Goal: Use online tool/utility: Utilize a website feature to perform a specific function

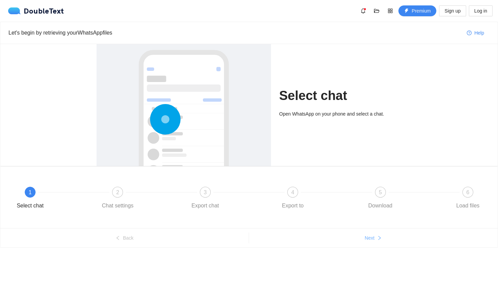
click at [367, 235] on span "Next" at bounding box center [370, 237] width 10 height 7
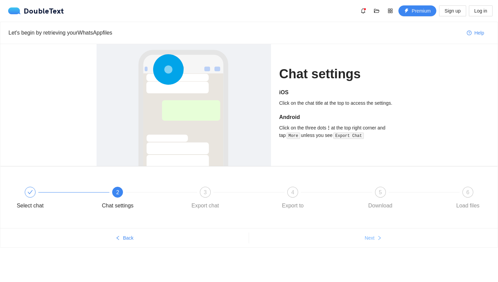
click at [367, 235] on span "Next" at bounding box center [370, 237] width 10 height 7
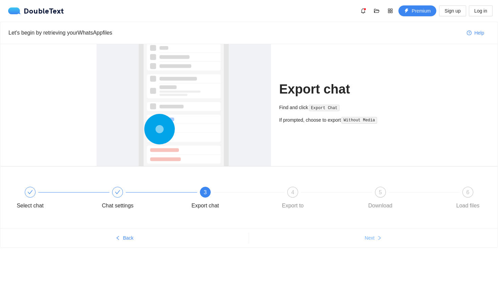
click at [367, 235] on span "Next" at bounding box center [370, 237] width 10 height 7
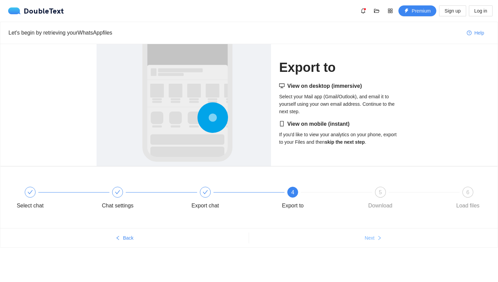
click at [367, 235] on span "Next" at bounding box center [370, 237] width 10 height 7
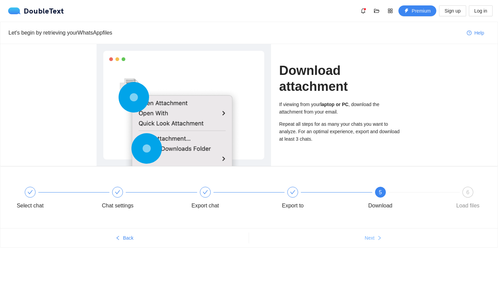
click at [367, 235] on span "Next" at bounding box center [370, 237] width 10 height 7
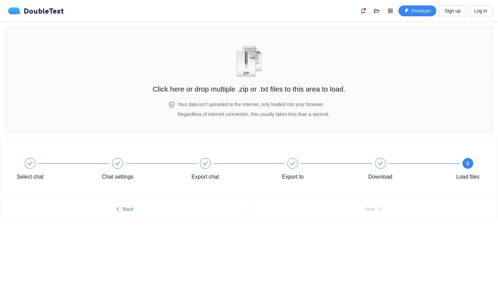
click at [367, 200] on ul "Back Next" at bounding box center [248, 208] width 497 height 19
click at [290, 76] on div "Click here or drop multiple .zip or .txt files to this area to load." at bounding box center [249, 64] width 192 height 60
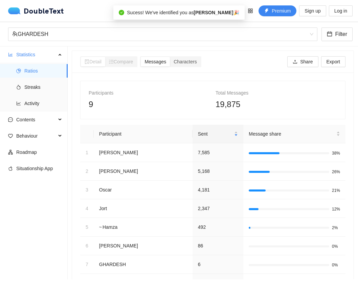
click at [173, 106] on div "9" at bounding box center [150, 104] width 122 height 13
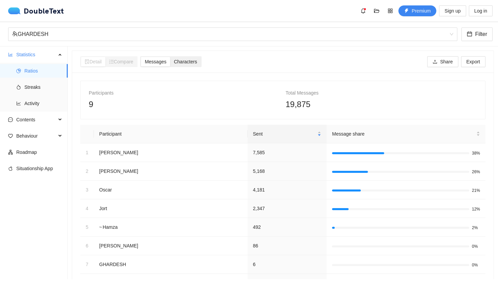
click at [187, 60] on span "Characters" at bounding box center [185, 61] width 23 height 5
click at [170, 57] on input "Characters" at bounding box center [170, 57] width 0 height 0
click at [161, 67] on div "Detail Compare Messages Characters Share Export" at bounding box center [282, 62] width 405 height 22
click at [160, 65] on div "Messages" at bounding box center [155, 61] width 29 height 9
click at [141, 57] on input "Messages" at bounding box center [141, 57] width 0 height 0
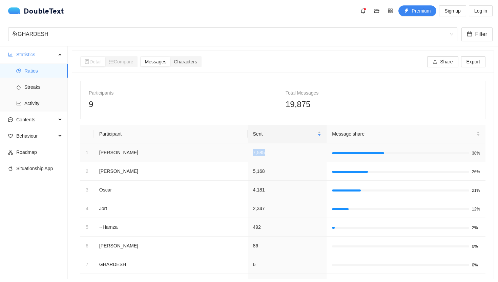
drag, startPoint x: 239, startPoint y: 154, endPoint x: 226, endPoint y: 152, distance: 13.3
click at [248, 152] on td "7,585" at bounding box center [287, 152] width 79 height 19
copy td "7,585"
click at [248, 209] on td "2,347" at bounding box center [287, 208] width 79 height 19
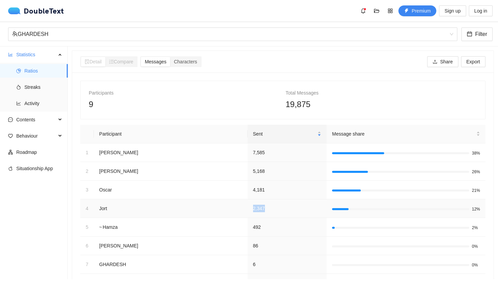
copy td "2,347"
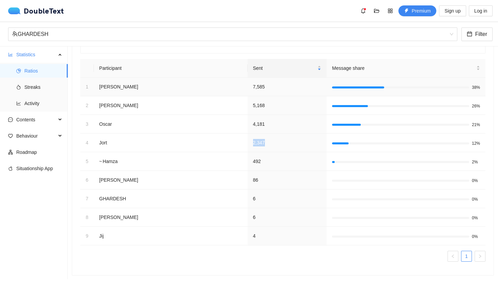
scroll to position [65, 0]
click at [27, 79] on ul "Ratios Streaks Activity" at bounding box center [33, 87] width 67 height 49
click at [21, 86] on li "Streaks" at bounding box center [34, 87] width 68 height 14
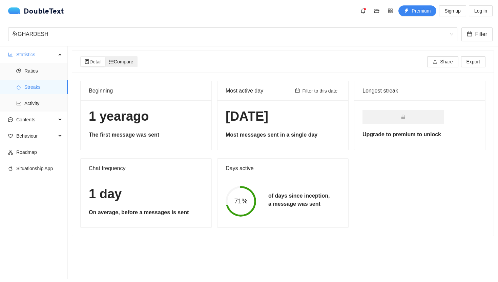
click at [126, 61] on span "Compare" at bounding box center [121, 61] width 24 height 5
click at [105, 57] on input "Compare" at bounding box center [105, 57] width 0 height 0
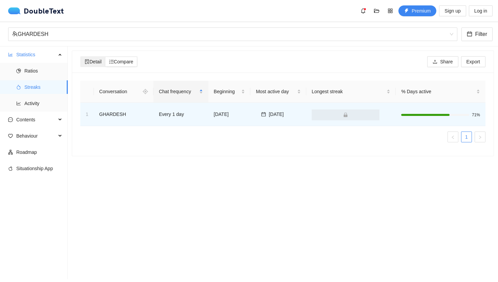
click at [98, 61] on span "Detail" at bounding box center [93, 61] width 17 height 5
click at [81, 57] on input "Detail" at bounding box center [81, 57] width 0 height 0
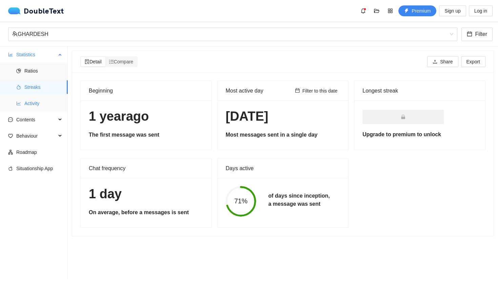
click at [50, 99] on span "Activity" at bounding box center [43, 104] width 38 height 14
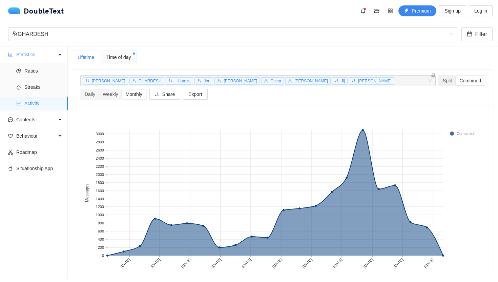
click at [456, 80] on div "Combined" at bounding box center [470, 80] width 29 height 9
click at [456, 76] on input "Combined" at bounding box center [456, 76] width 0 height 0
click at [439, 82] on div "Split" at bounding box center [447, 80] width 17 height 9
click at [439, 76] on input "Split" at bounding box center [439, 76] width 0 height 0
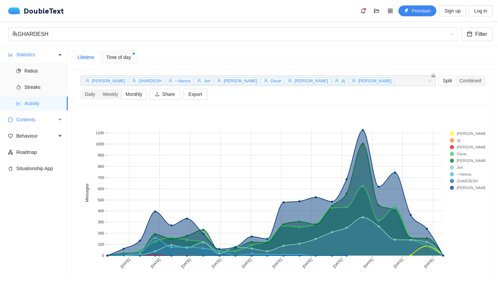
click at [31, 122] on span "Contents" at bounding box center [36, 120] width 40 height 14
click at [38, 131] on span "Word Cloud" at bounding box center [43, 136] width 38 height 14
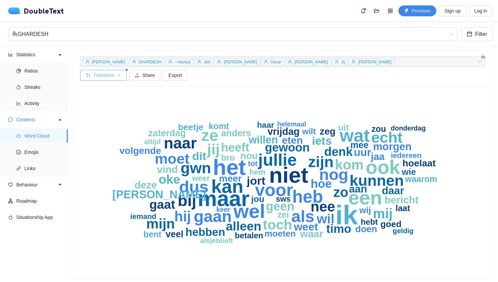
click at [127, 70] on button "Transform" at bounding box center [103, 75] width 46 height 11
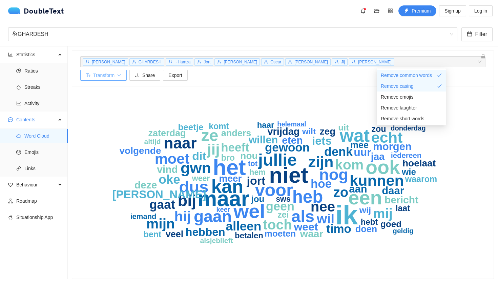
click at [127, 70] on button "Transform" at bounding box center [103, 75] width 46 height 11
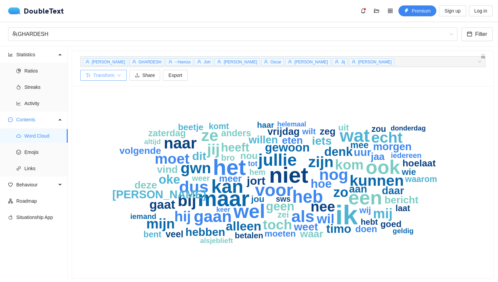
click at [127, 70] on button "Transform" at bounding box center [103, 75] width 46 height 11
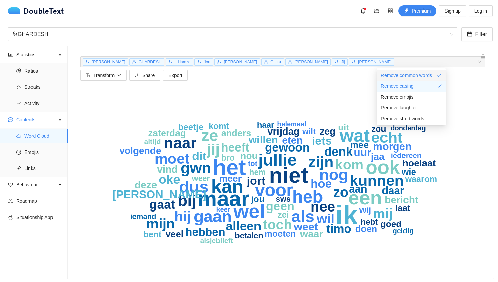
click at [423, 75] on span "Remove common words" at bounding box center [406, 74] width 51 height 7
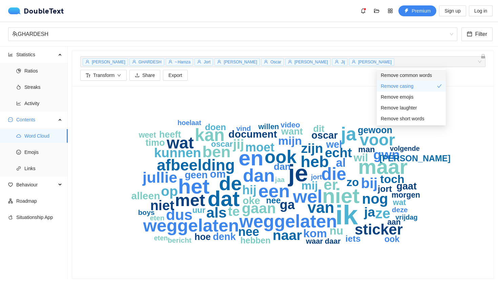
click at [423, 75] on span "Remove common words" at bounding box center [406, 74] width 51 height 7
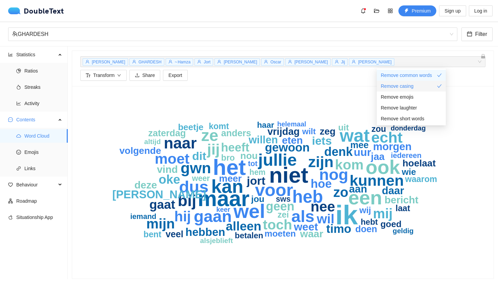
click at [419, 86] on div "Remove casing" at bounding box center [411, 85] width 61 height 7
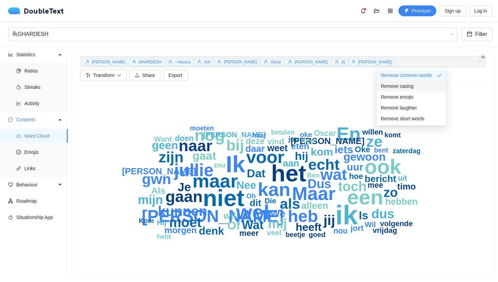
click at [419, 86] on div "Remove casing" at bounding box center [411, 85] width 61 height 7
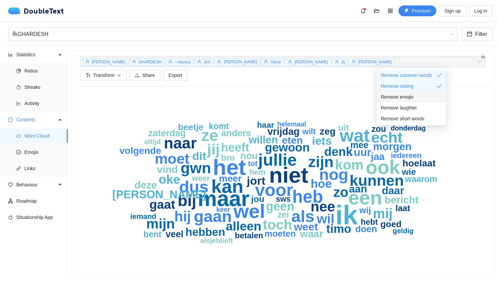
click at [414, 95] on div "Remove emojis" at bounding box center [411, 96] width 61 height 7
click at [411, 106] on span "Remove laughter" at bounding box center [399, 107] width 36 height 7
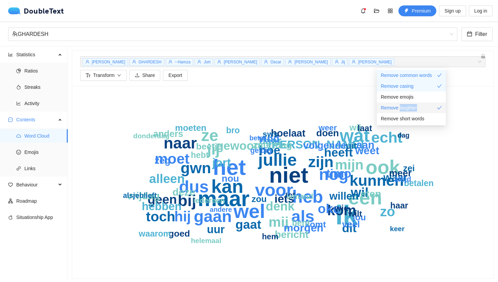
click at [411, 106] on span "Remove laughter" at bounding box center [399, 107] width 36 height 7
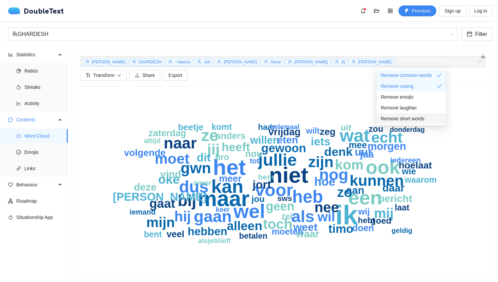
click at [408, 124] on li "Remove short words" at bounding box center [411, 118] width 69 height 11
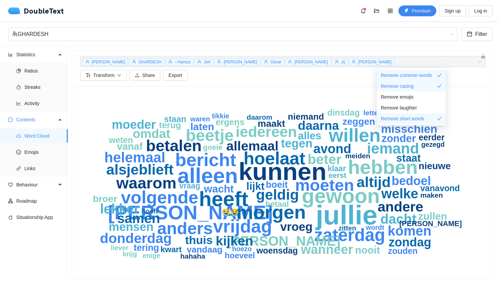
click at [474, 86] on div "jullie kunnen alleen heeft gewoon [PERSON_NAME] hebben morgen willen bericht vr…" at bounding box center [282, 182] width 421 height 192
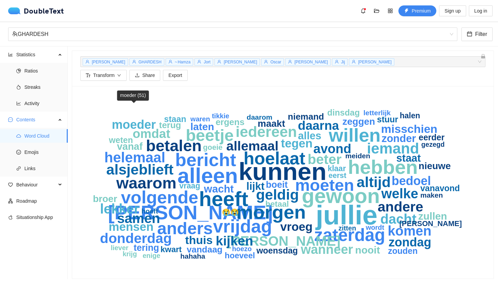
click at [129, 118] on text "moeder" at bounding box center [134, 125] width 44 height 14
click at [37, 152] on span "Emojis" at bounding box center [43, 152] width 38 height 14
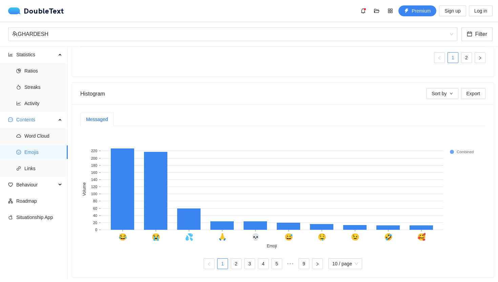
scroll to position [143, 0]
click at [233, 263] on link "2" at bounding box center [236, 264] width 10 height 10
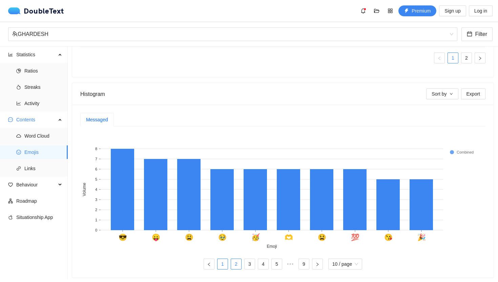
click at [222, 262] on link "1" at bounding box center [222, 264] width 10 height 10
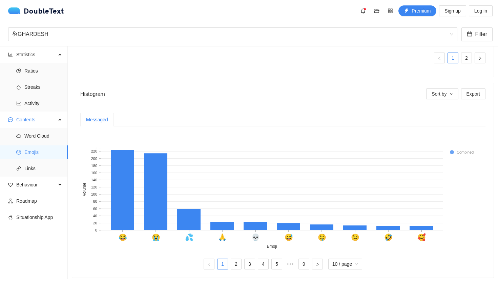
click at [229, 261] on ul "1 2 3 4 5 ••• 9 10 / page" at bounding box center [282, 263] width 405 height 11
click at [233, 262] on link "2" at bounding box center [236, 264] width 10 height 10
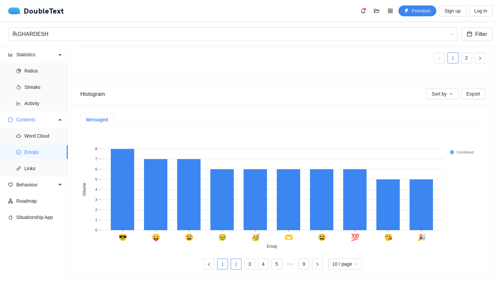
click at [223, 262] on link "1" at bounding box center [222, 264] width 10 height 10
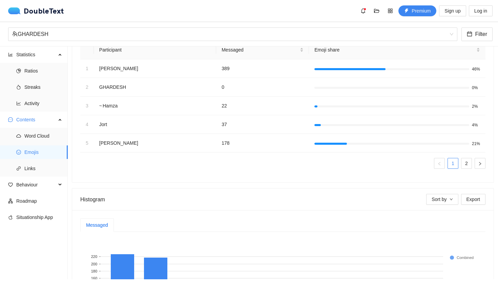
scroll to position [0, 0]
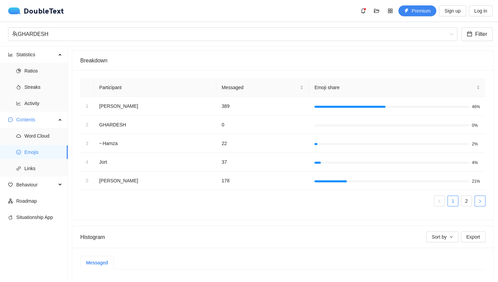
click at [475, 203] on button "button" at bounding box center [480, 200] width 11 height 11
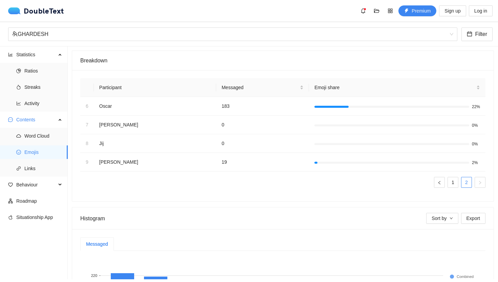
click at [454, 175] on div "Participant Messaged Emoji share 6 Oscar 183 22% 7 Lucas 0 0% 8 ‎Jij 0 0% 9 Noa…" at bounding box center [282, 132] width 405 height 109
click at [451, 177] on link "1" at bounding box center [453, 182] width 10 height 10
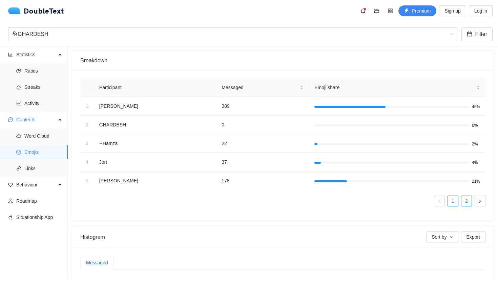
click at [465, 200] on link "2" at bounding box center [466, 201] width 10 height 10
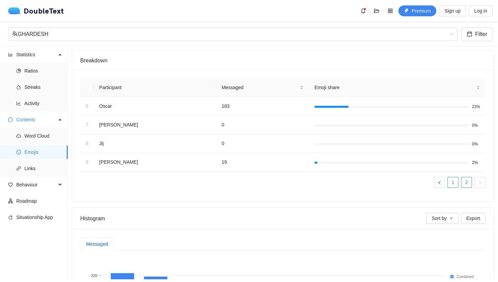
click at [454, 181] on link "1" at bounding box center [453, 182] width 10 height 10
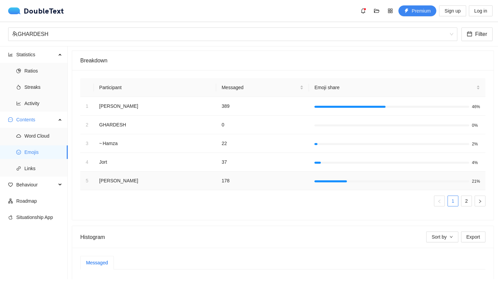
click at [465, 183] on div at bounding box center [397, 181] width 166 height 6
click at [465, 200] on link "2" at bounding box center [466, 201] width 10 height 10
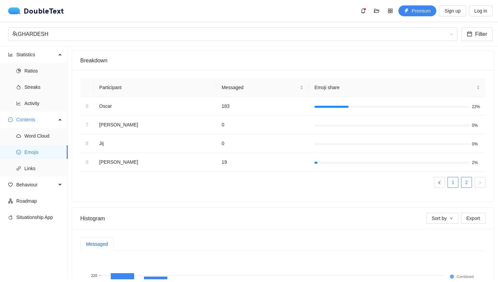
click at [455, 187] on link "1" at bounding box center [453, 182] width 10 height 10
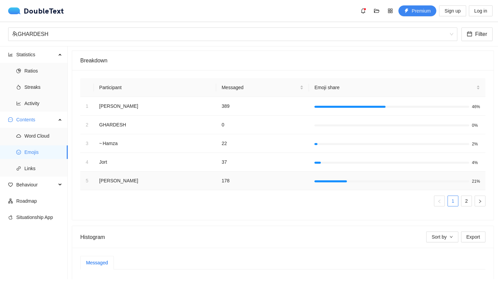
click at [467, 190] on td "21%" at bounding box center [397, 180] width 176 height 19
click at [467, 201] on link "2" at bounding box center [466, 201] width 10 height 10
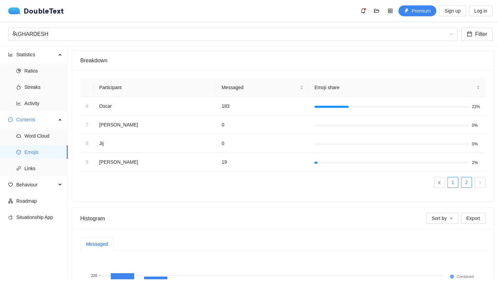
click at [454, 187] on link "1" at bounding box center [453, 182] width 10 height 10
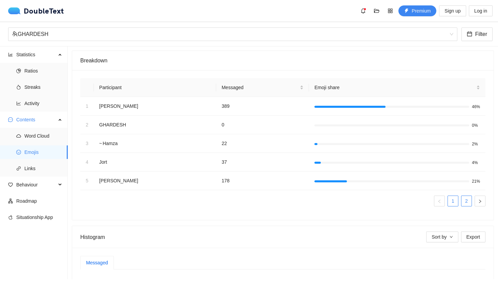
click at [470, 205] on link "2" at bounding box center [466, 201] width 10 height 10
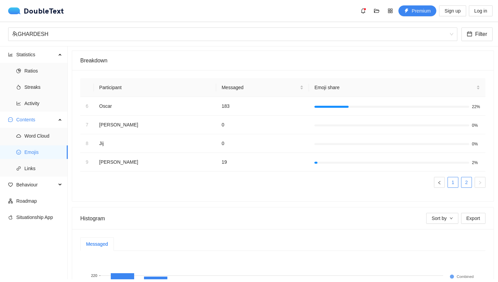
click at [453, 185] on link "1" at bounding box center [453, 182] width 10 height 10
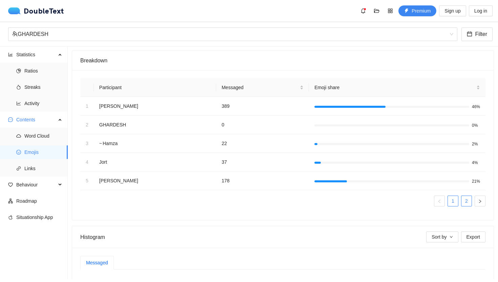
click at [463, 200] on link "2" at bounding box center [466, 201] width 10 height 10
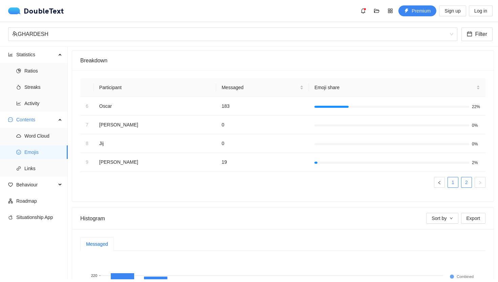
click at [455, 185] on link "1" at bounding box center [453, 182] width 10 height 10
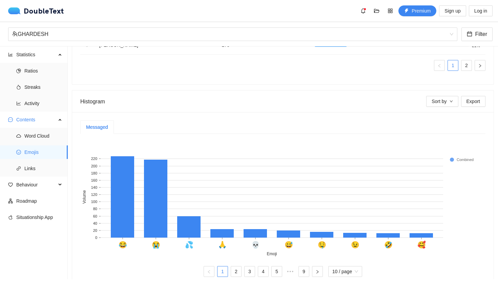
scroll to position [146, 0]
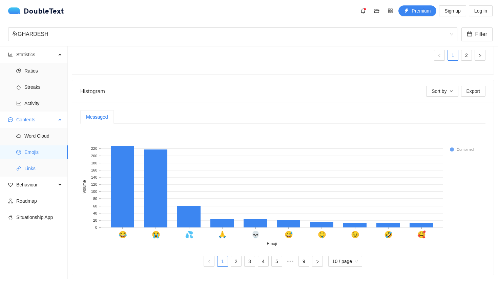
click at [42, 166] on span "Links" at bounding box center [43, 169] width 38 height 14
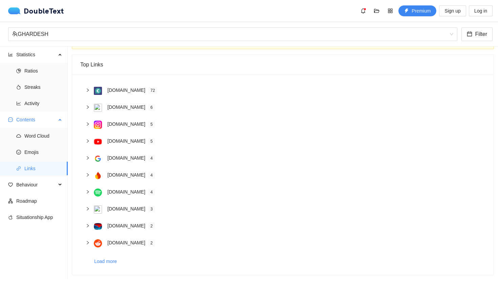
scroll to position [33, 0]
click at [44, 155] on span "Emojis" at bounding box center [43, 152] width 38 height 14
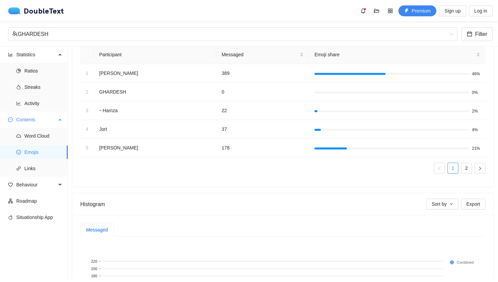
scroll to position [146, 0]
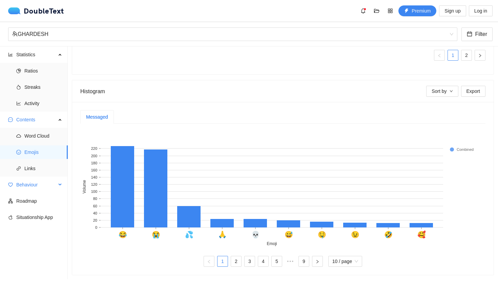
click at [36, 189] on span "Behaviour" at bounding box center [36, 185] width 40 height 14
click at [39, 195] on span "Interactions" at bounding box center [43, 201] width 38 height 14
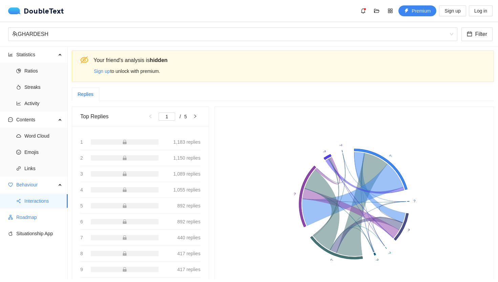
click at [42, 213] on span "Roadmap" at bounding box center [39, 217] width 46 height 14
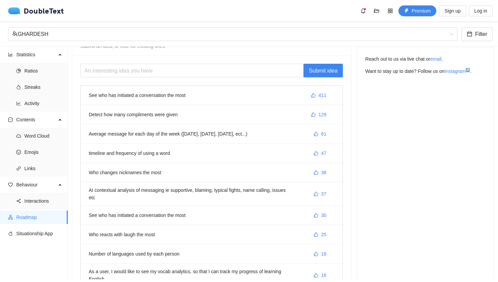
scroll to position [26, 0]
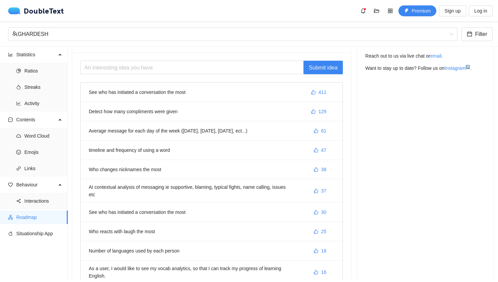
click at [264, 88] on li "See who has initiated a conversation the most 411" at bounding box center [212, 92] width 262 height 19
click at [161, 90] on li "See who has initiated a conversation the most 411" at bounding box center [212, 92] width 262 height 19
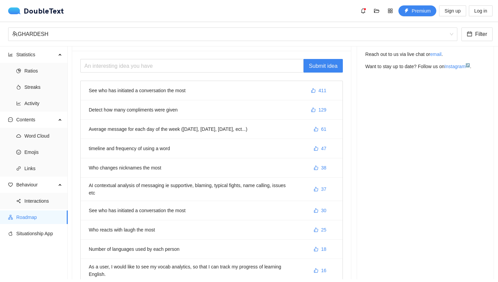
scroll to position [0, 0]
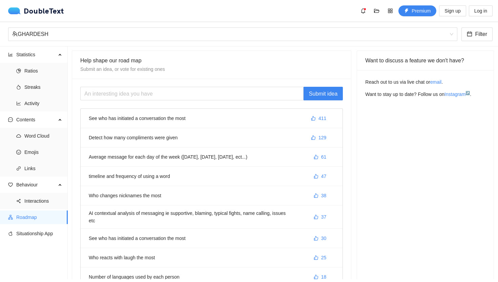
click at [191, 155] on li "Average message for each day of the week ([DATE], [DATE], [DATE], ect...) 61" at bounding box center [212, 156] width 262 height 19
click at [42, 204] on span "Interactions" at bounding box center [43, 201] width 38 height 14
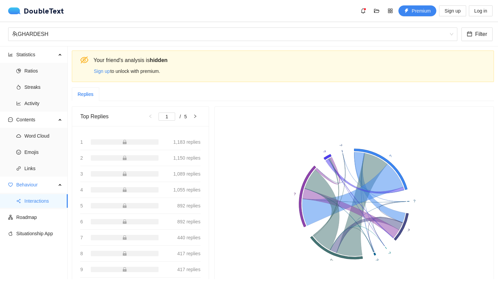
click at [31, 240] on ul "Statistics Ratios Streaks Activity Contents Word Cloud Emojis Links Behaviour I…" at bounding box center [34, 162] width 68 height 233
click at [39, 233] on span "Situationship App" at bounding box center [39, 234] width 46 height 14
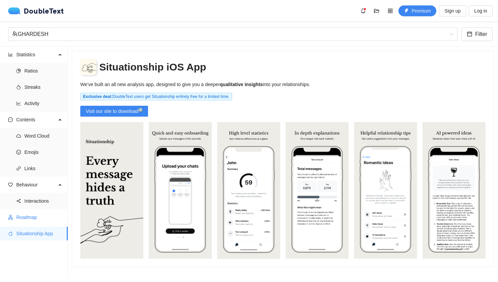
click at [46, 217] on span "Roadmap" at bounding box center [39, 217] width 46 height 14
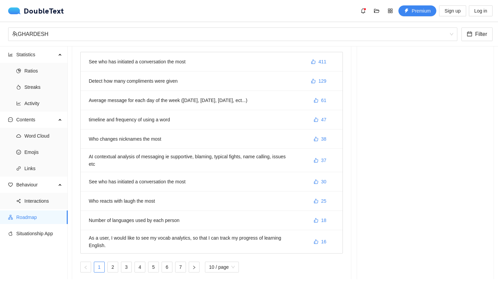
scroll to position [58, 0]
